Goal: Information Seeking & Learning: Learn about a topic

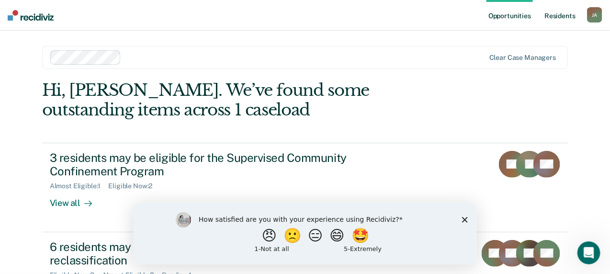
click at [551, 14] on link "Resident s" at bounding box center [560, 15] width 35 height 31
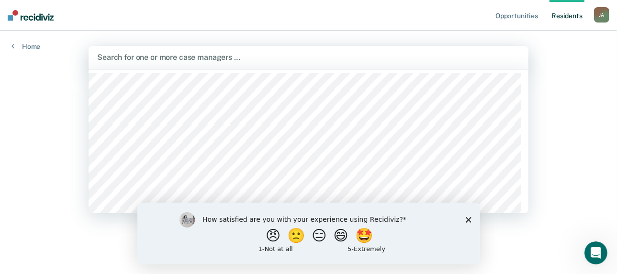
click at [142, 57] on div at bounding box center [308, 57] width 423 height 11
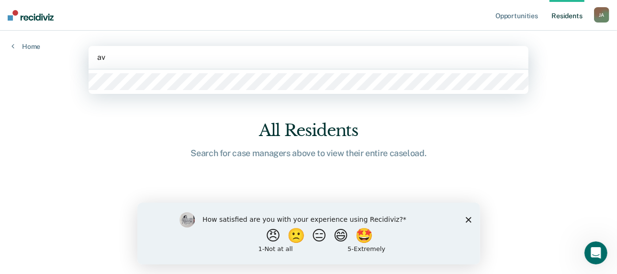
type input "ava"
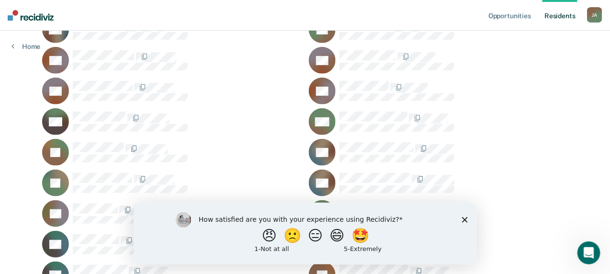
scroll to position [144, 0]
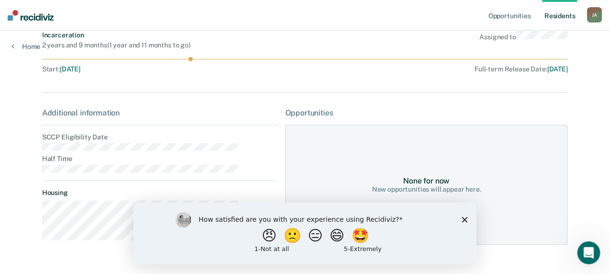
scroll to position [96, 0]
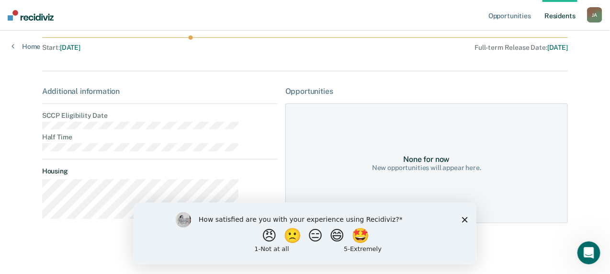
click at [465, 219] on polygon "Close survey" at bounding box center [465, 220] width 6 height 6
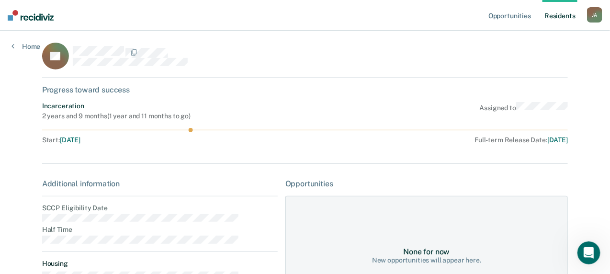
scroll to position [0, 0]
